Goal: Find specific page/section: Find specific page/section

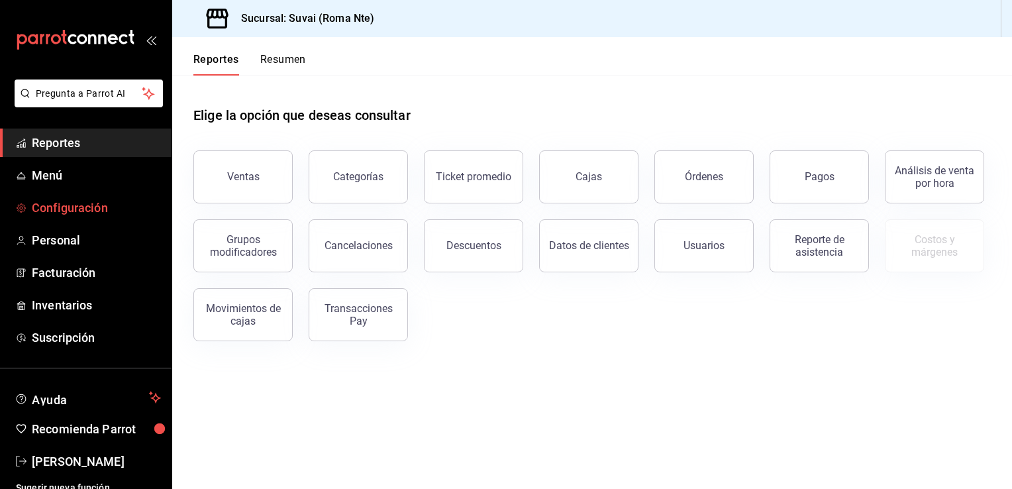
click at [66, 212] on span "Configuración" at bounding box center [96, 208] width 129 height 18
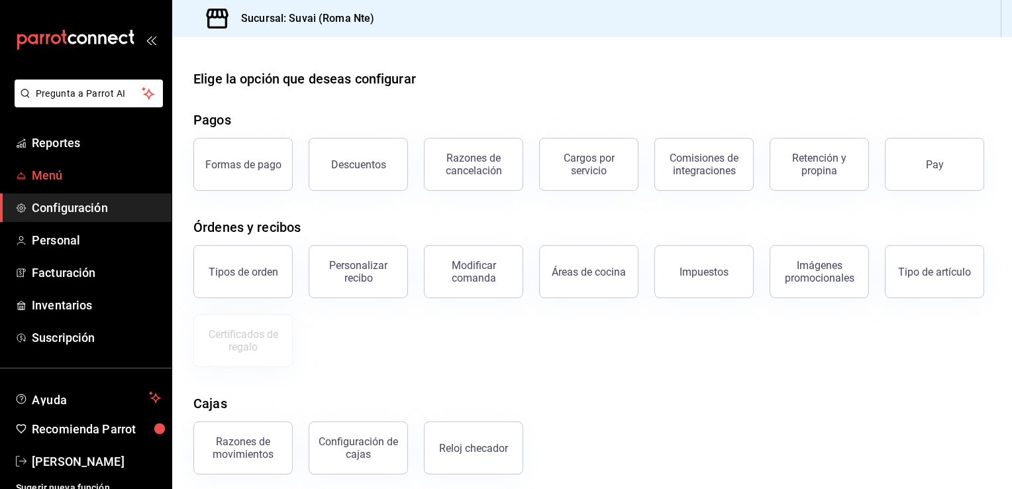
click at [109, 181] on span "Menú" at bounding box center [96, 175] width 129 height 18
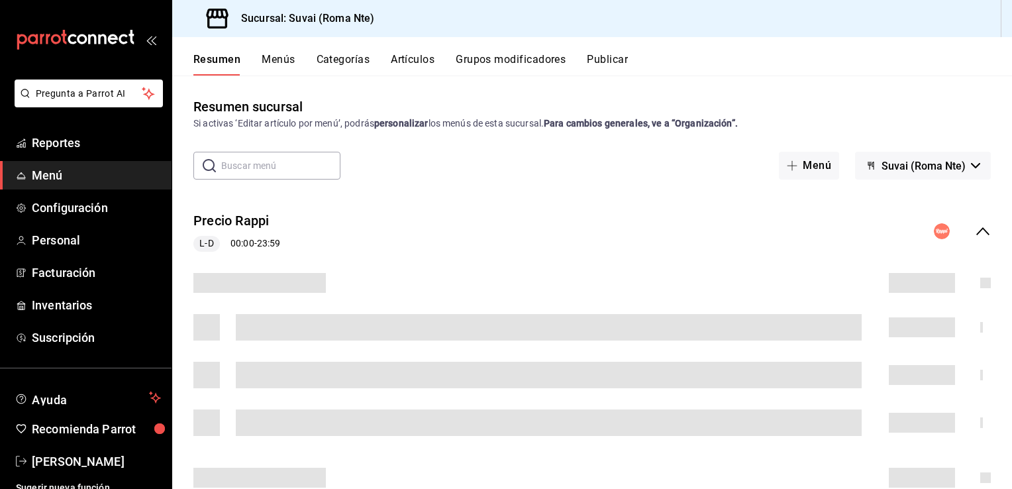
click at [393, 63] on button "Artículos" at bounding box center [413, 64] width 44 height 23
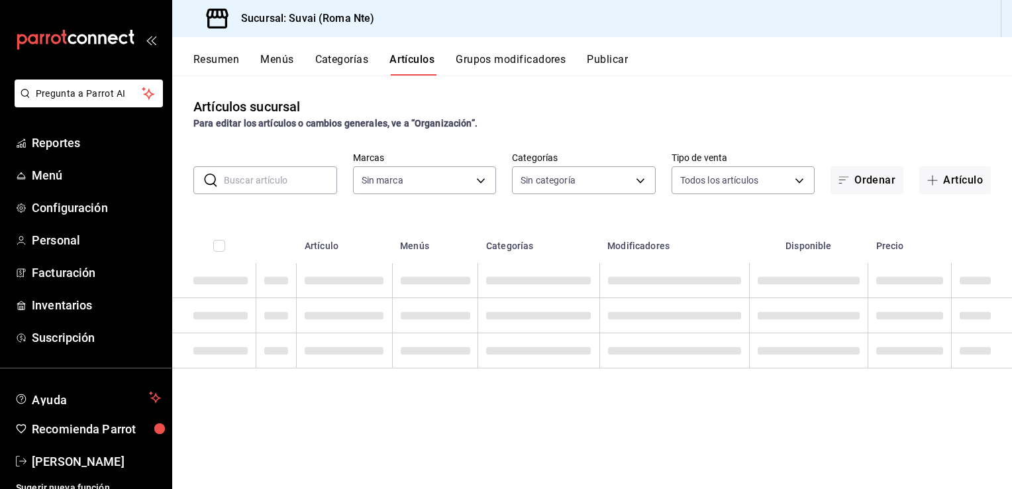
type input "84a566d3-f615-4b60-8c59-61abcb8f9b5c"
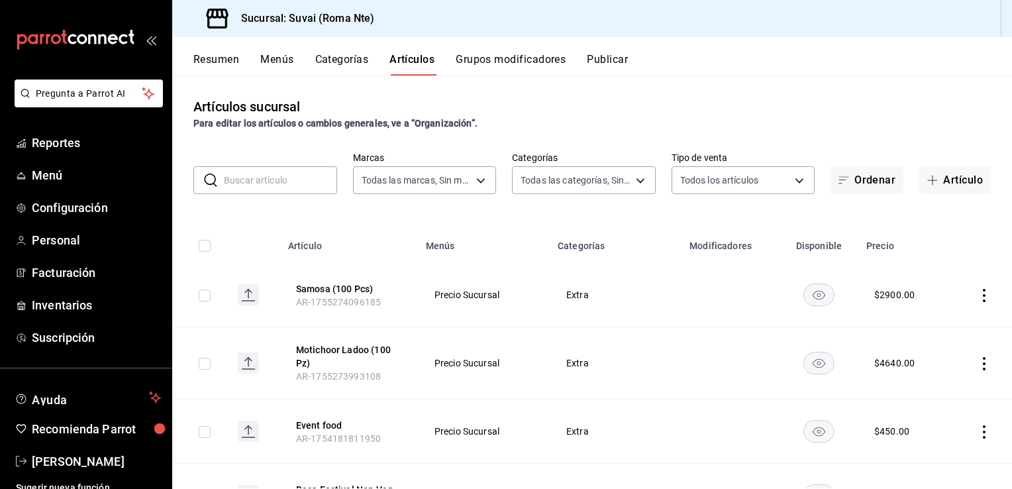
type input "f0b2e9f2-c42f-495c-9058-9522d37aa829,ff06dea1-5582-4e78-aa8b-69bd20283362,fe0e3…"
